Goal: Check status: Check status

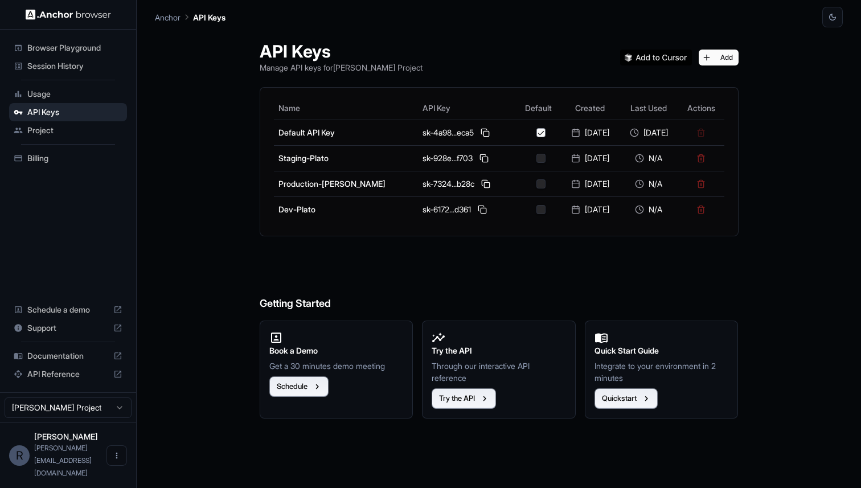
click at [60, 64] on span "Session History" at bounding box center [74, 65] width 95 height 11
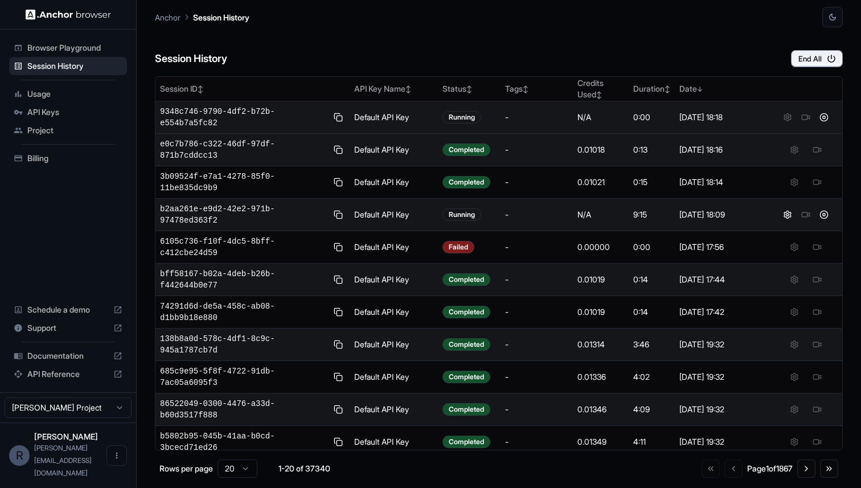
click at [784, 116] on div at bounding box center [805, 117] width 64 height 14
click at [787, 117] on div at bounding box center [805, 117] width 64 height 14
click at [827, 117] on button at bounding box center [824, 117] width 14 height 14
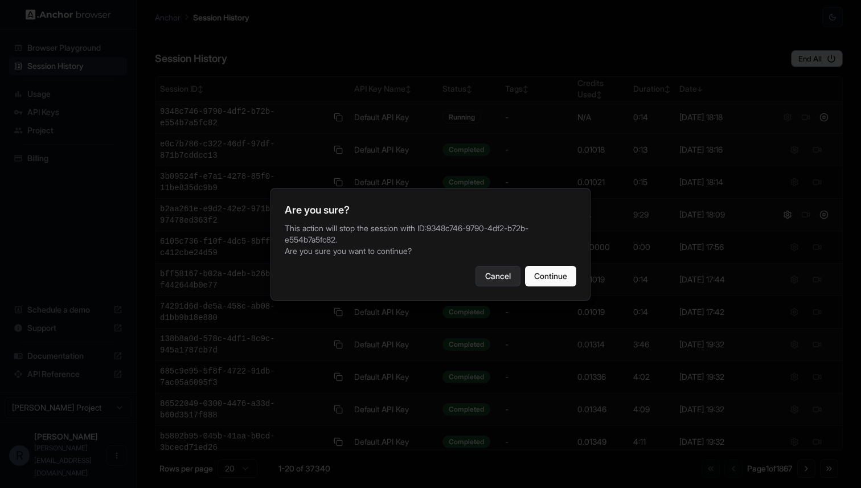
click at [483, 278] on button "Cancel" at bounding box center [497, 276] width 45 height 20
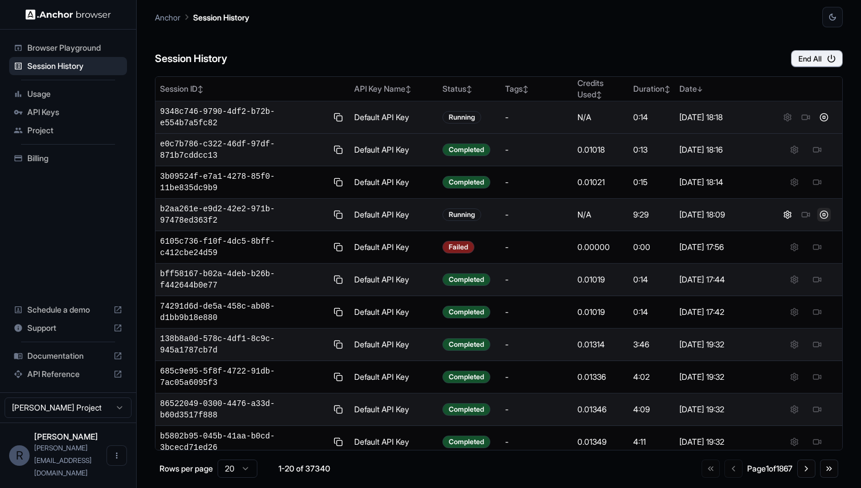
click at [821, 215] on button at bounding box center [824, 215] width 14 height 14
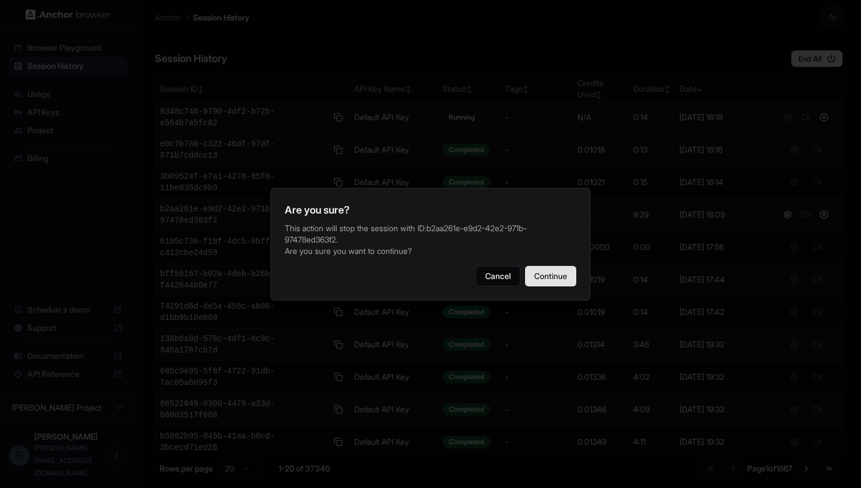
click at [562, 278] on button "Continue" at bounding box center [550, 276] width 51 height 20
